Goal: Find specific page/section: Find specific page/section

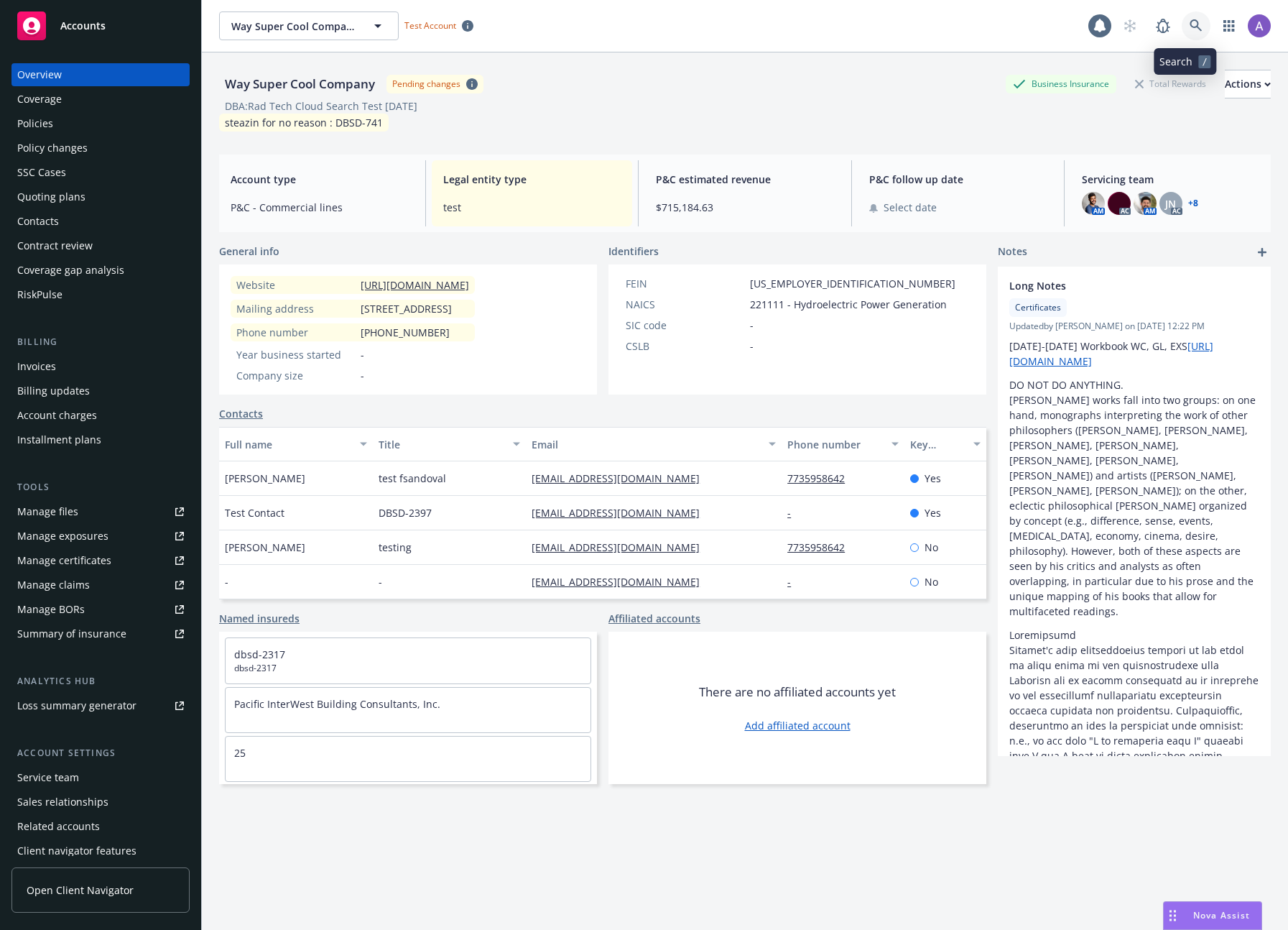
click at [1190, 20] on icon at bounding box center [1196, 26] width 13 height 13
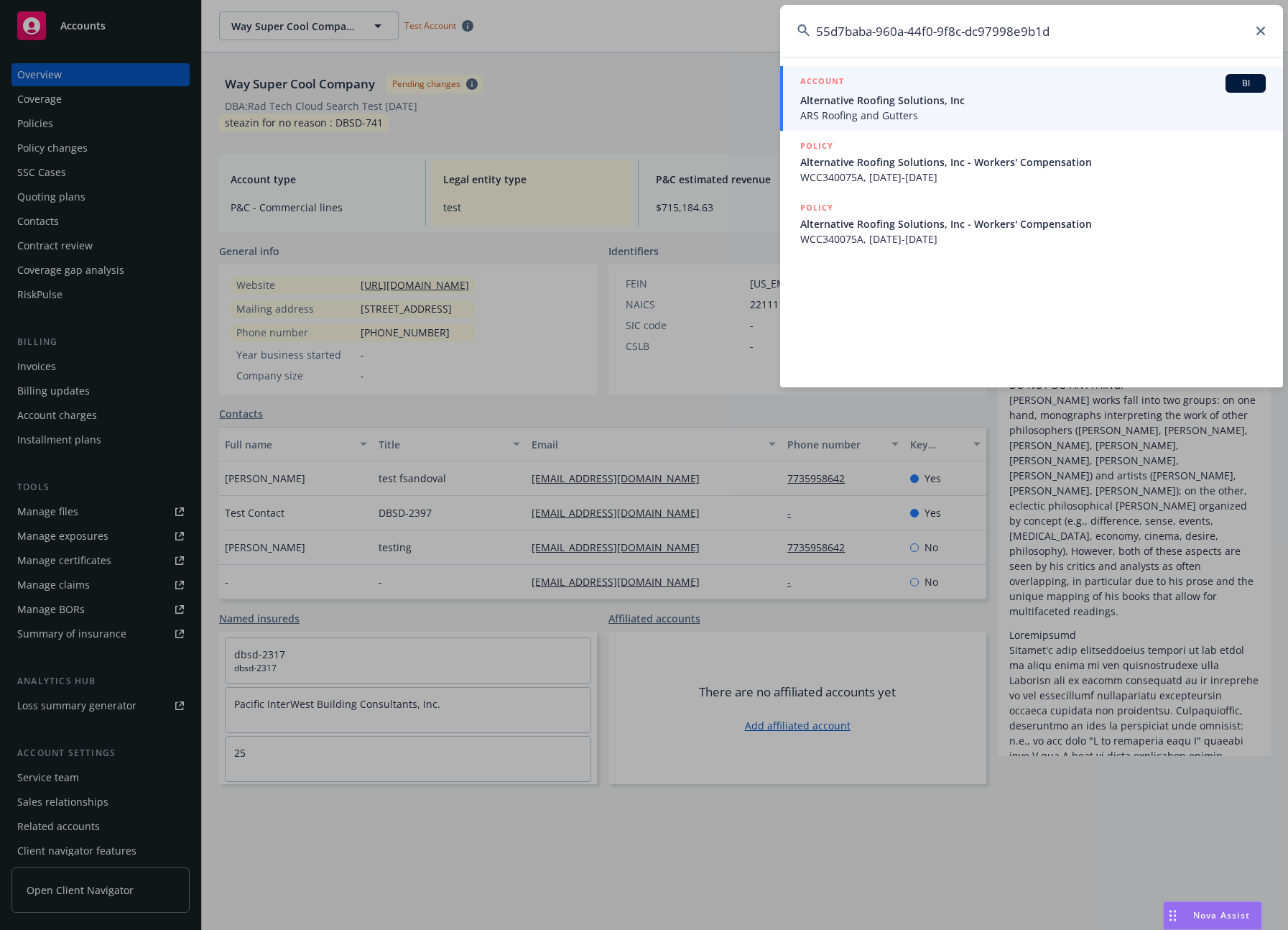
type input "55d7baba-960a-44f0-9f8c-dc97998e9b1d"
click at [944, 93] on span "Alternative Roofing Solutions, Inc" at bounding box center [1032, 100] width 466 height 15
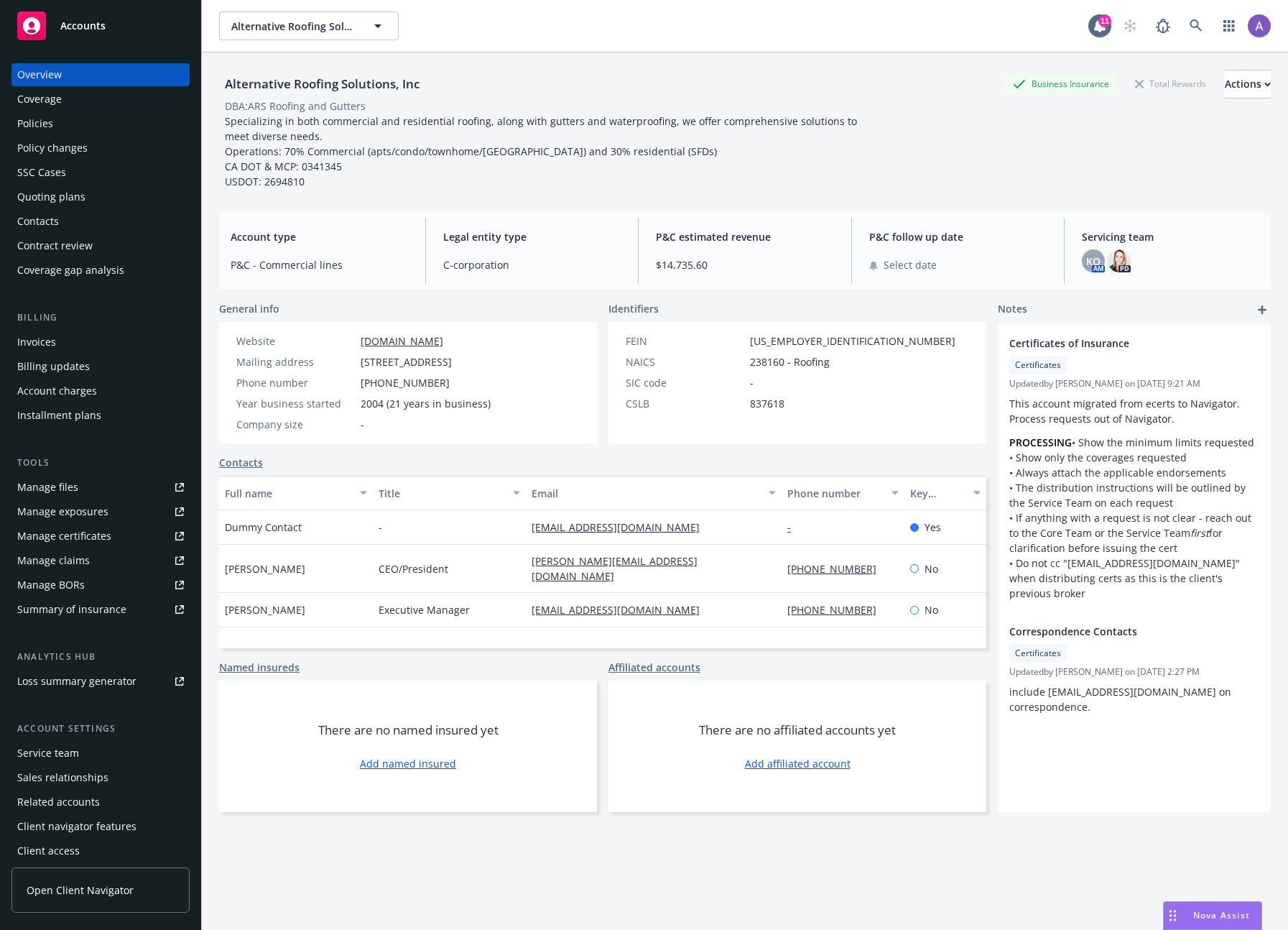
click at [86, 335] on div "Invoices" at bounding box center [101, 342] width 167 height 23
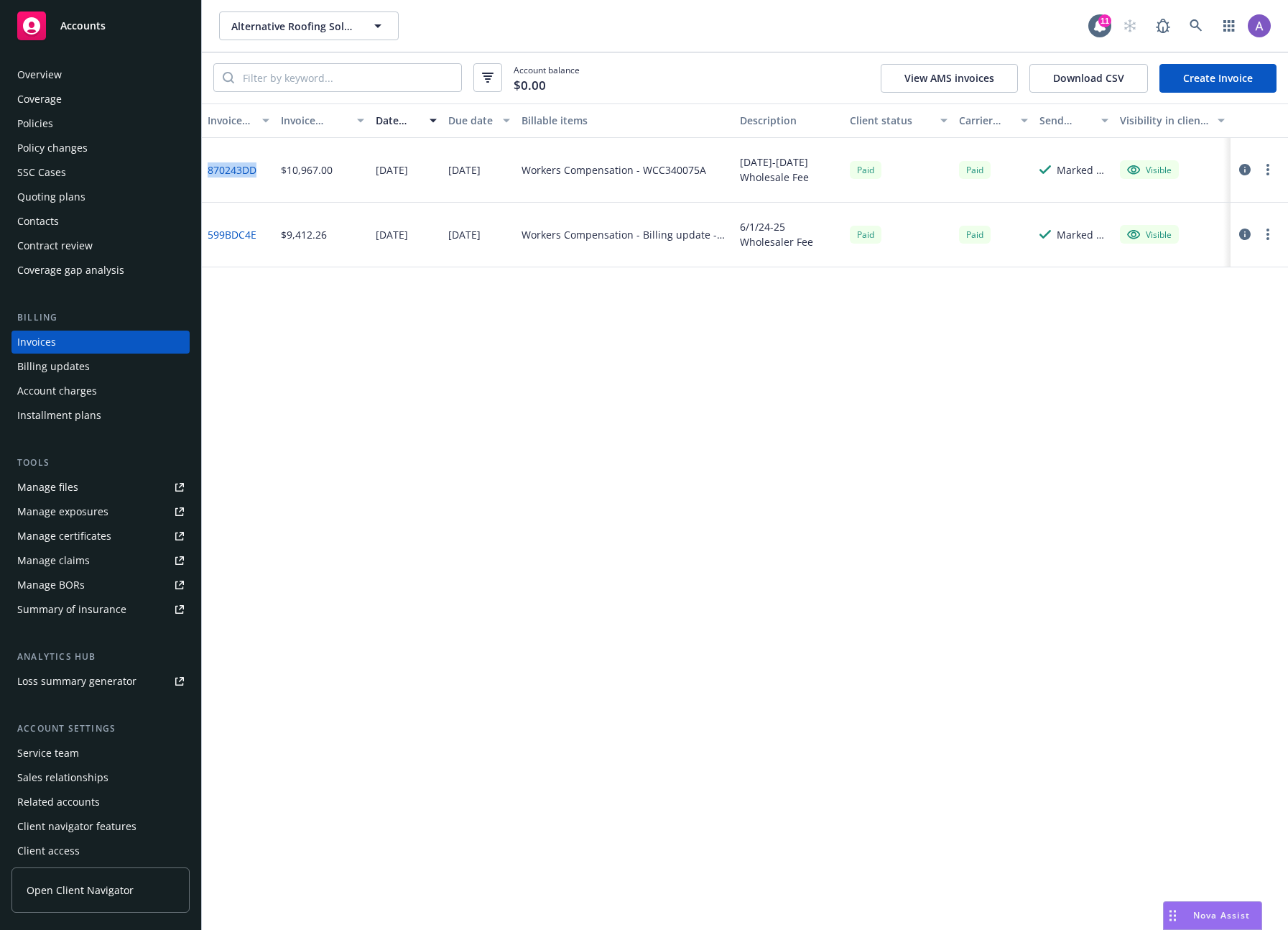
click at [1240, 171] on icon "button" at bounding box center [1245, 169] width 12 height 12
